Goal: Information Seeking & Learning: Find specific fact

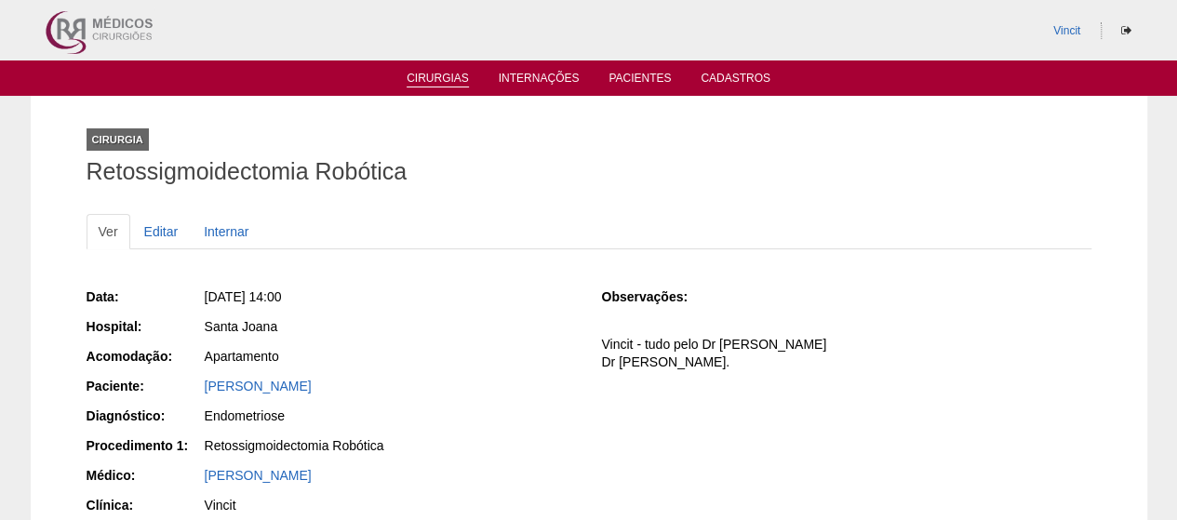
click at [430, 77] on link "Cirurgias" at bounding box center [438, 80] width 62 height 16
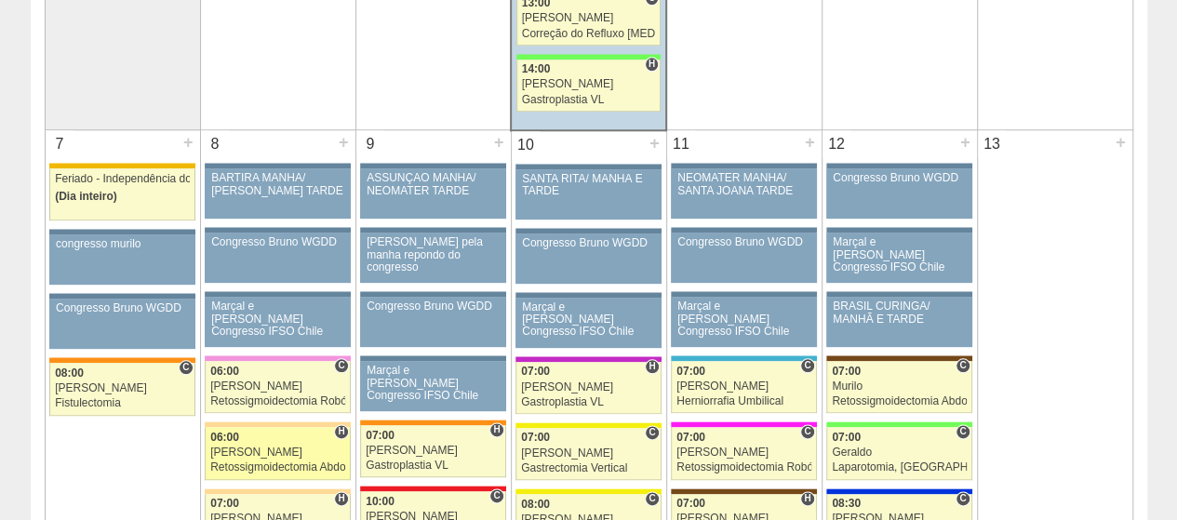
scroll to position [1024, 0]
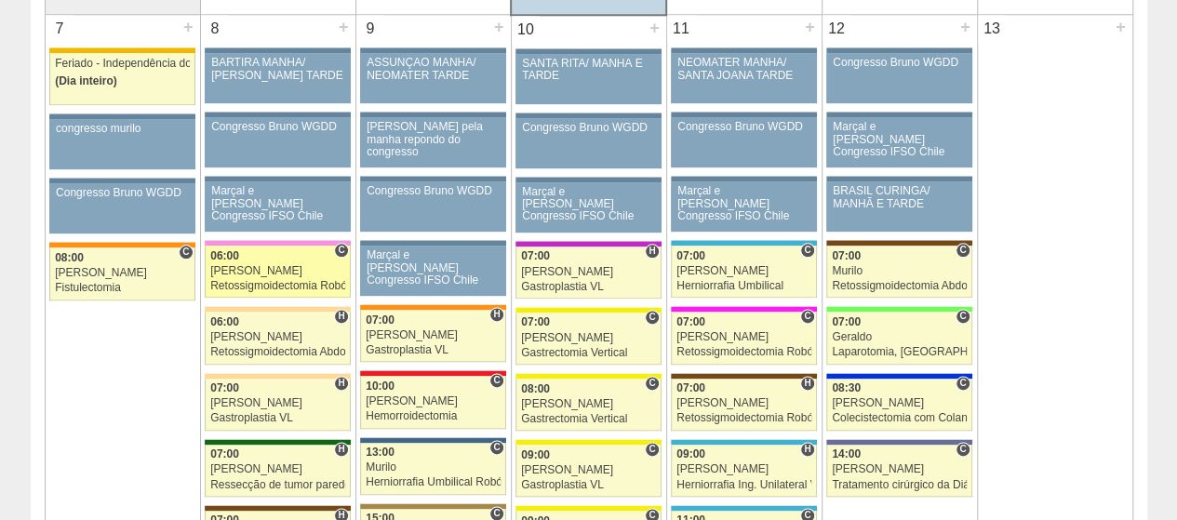
click at [259, 250] on div "06:00" at bounding box center [277, 256] width 135 height 12
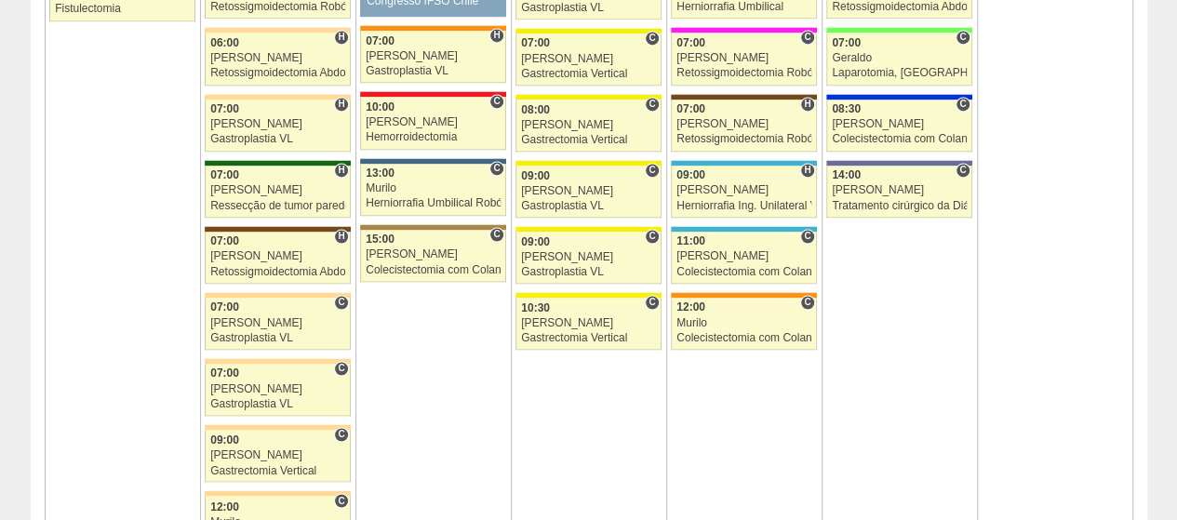
scroll to position [1582, 0]
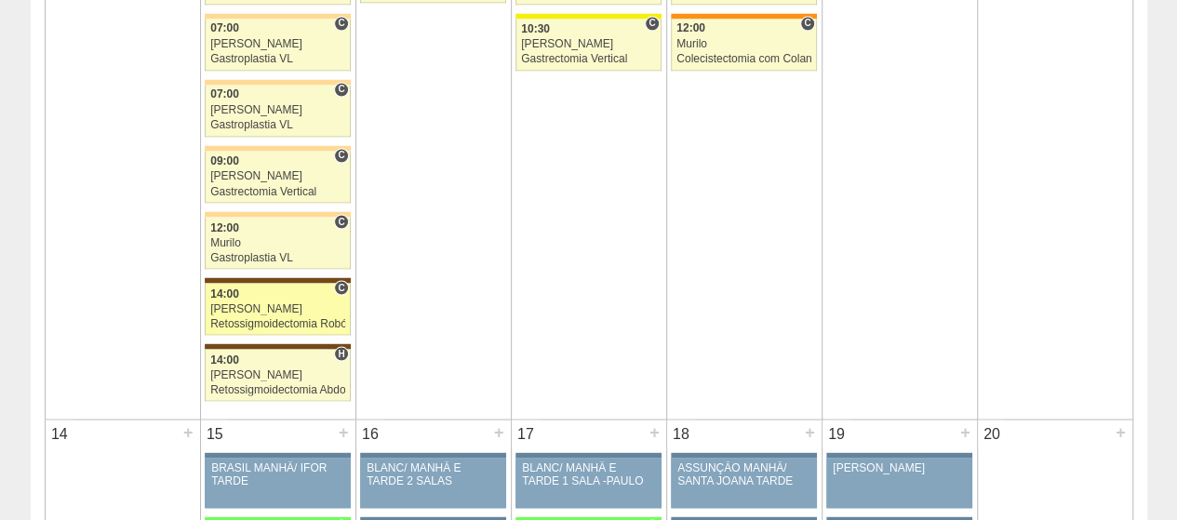
click at [257, 303] on div "[PERSON_NAME]" at bounding box center [277, 309] width 135 height 12
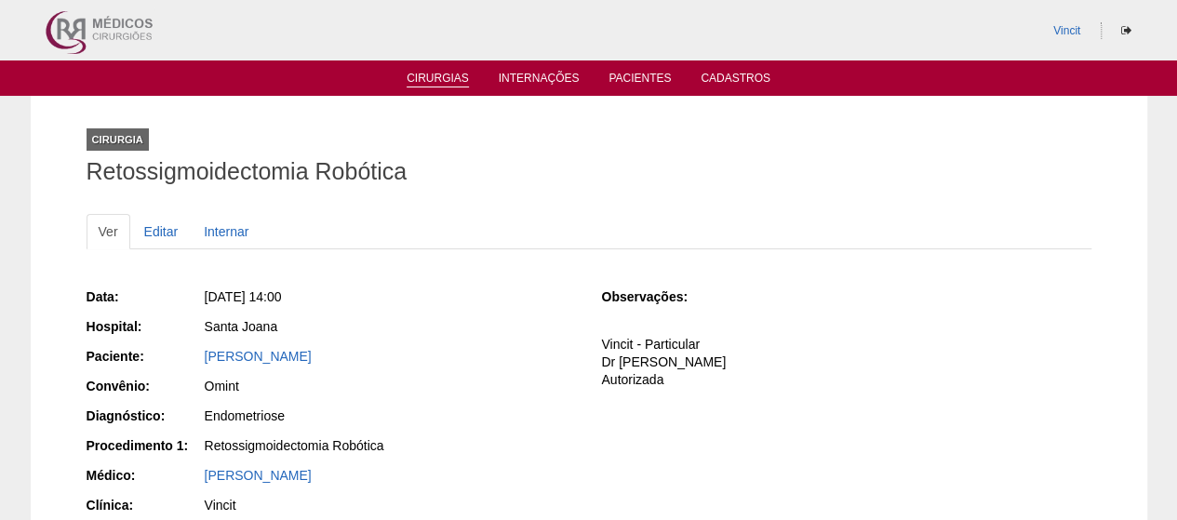
click at [443, 80] on link "Cirurgias" at bounding box center [438, 80] width 62 height 16
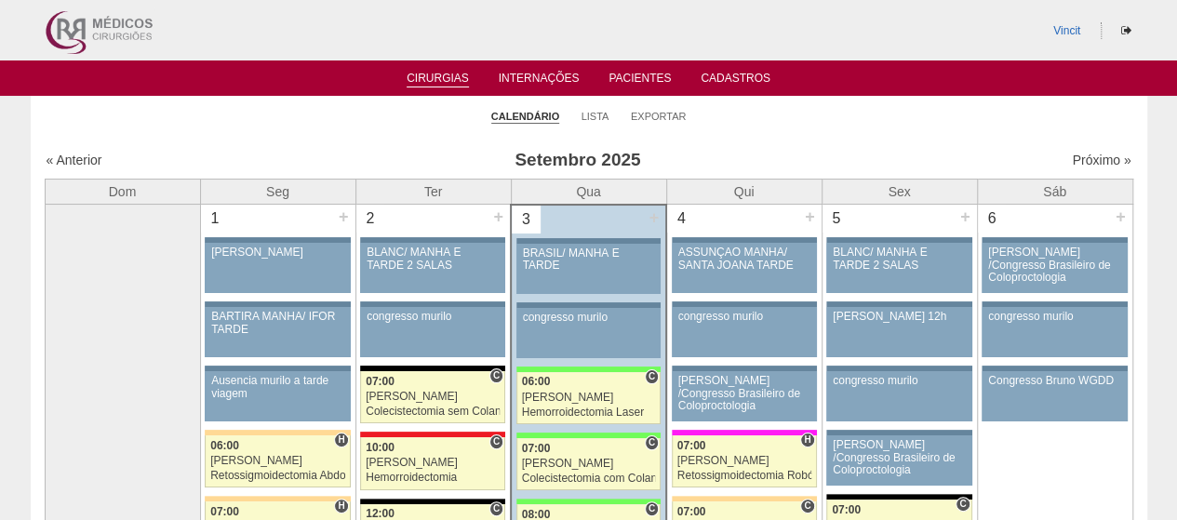
click at [65, 152] on div "« Anterior" at bounding box center [177, 160] width 261 height 19
click at [67, 162] on link "« Anterior" at bounding box center [75, 160] width 56 height 15
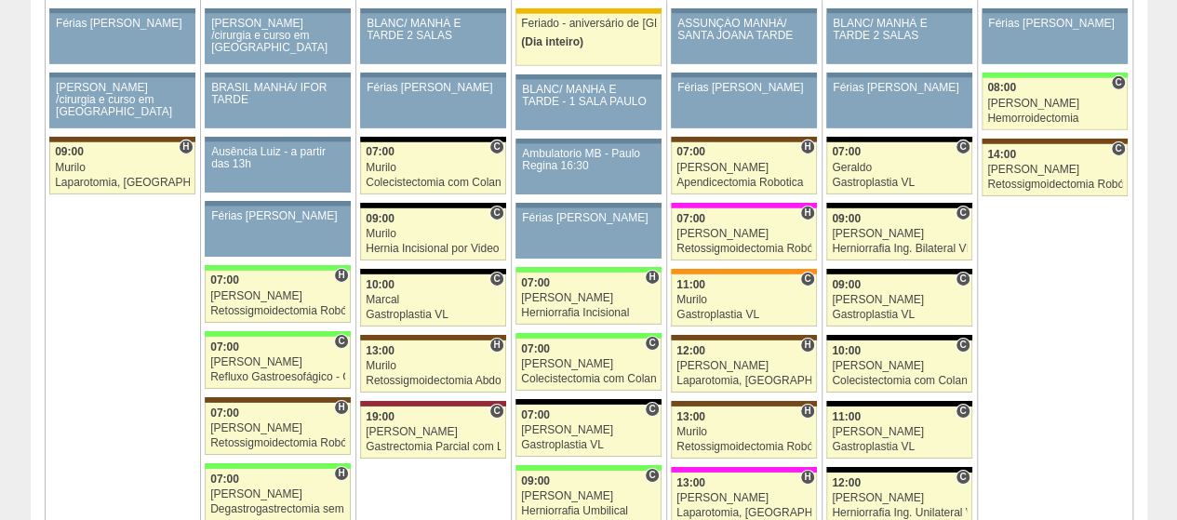
scroll to position [2979, 0]
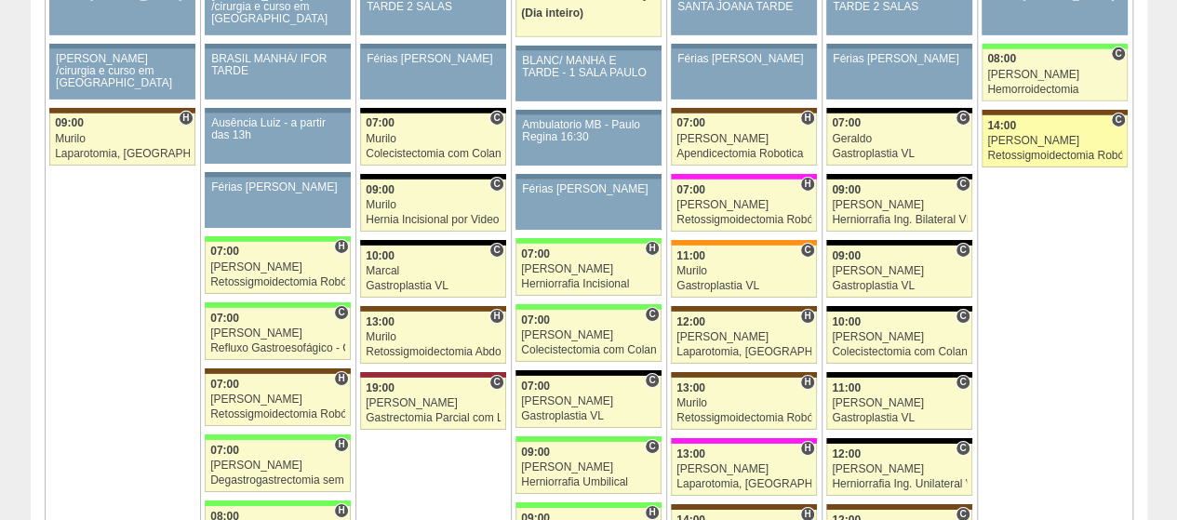
click at [1065, 135] on div "[PERSON_NAME]" at bounding box center [1055, 141] width 135 height 12
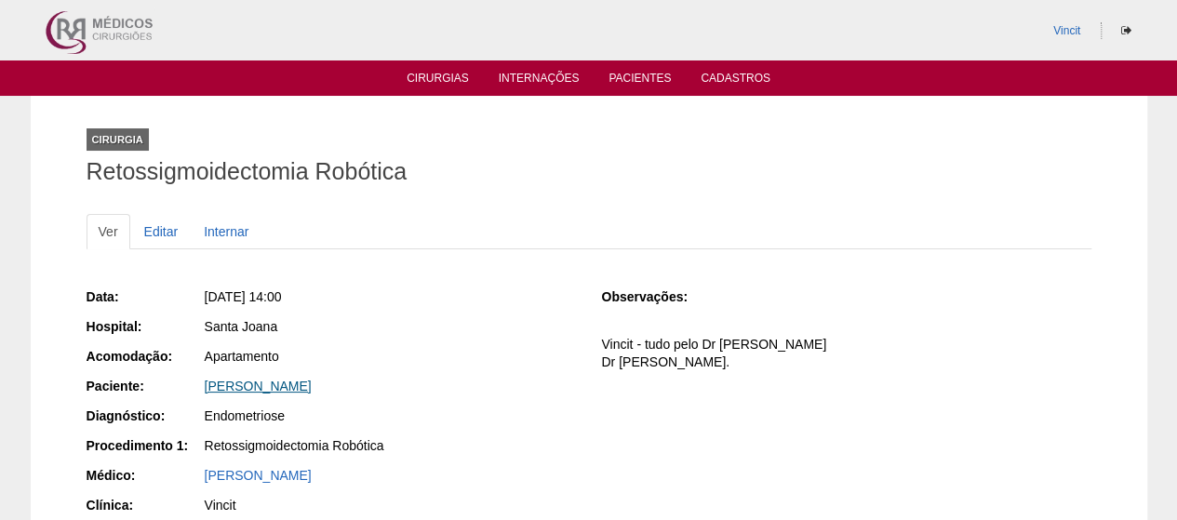
click at [312, 386] on link "JULIANA APARECIDA SALINO" at bounding box center [258, 386] width 107 height 15
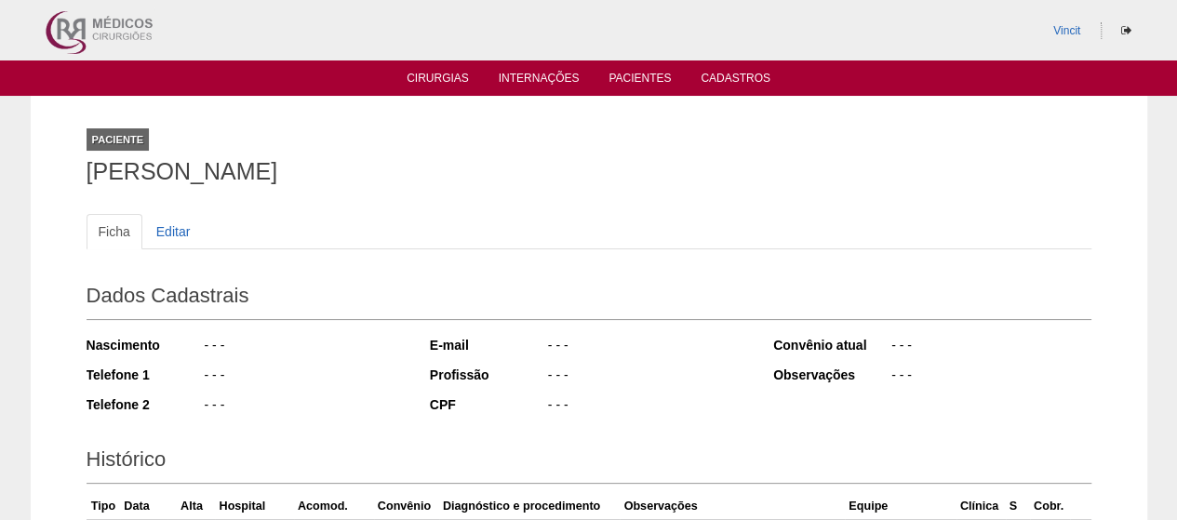
drag, startPoint x: 422, startPoint y: 161, endPoint x: 58, endPoint y: 168, distance: 364.0
click at [58, 168] on div "Paciente [PERSON_NAME] APARECIDA SALINO Ficha Editar Dados Cadastrais Nasciment…" at bounding box center [589, 425] width 1117 height 658
copy h1 "[PERSON_NAME]"
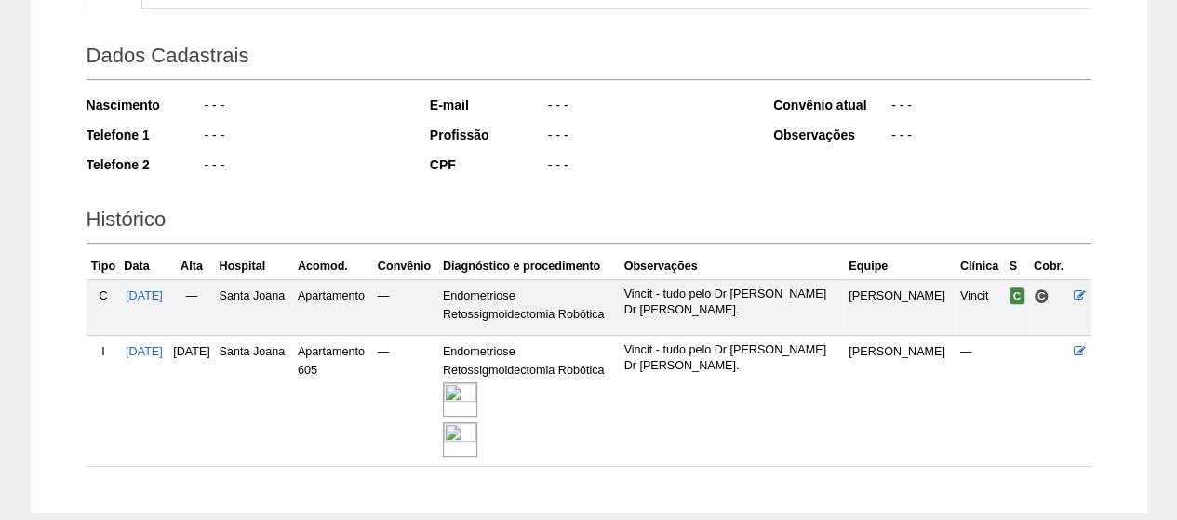
scroll to position [343, 0]
